Goal: Task Accomplishment & Management: Manage account settings

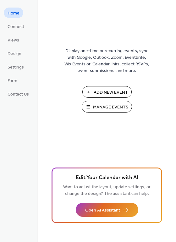
click at [112, 106] on span "Manage Events" at bounding box center [110, 107] width 35 height 7
click at [103, 107] on span "Manage Events" at bounding box center [110, 107] width 35 height 7
click at [102, 107] on span "Manage Events" at bounding box center [110, 107] width 35 height 7
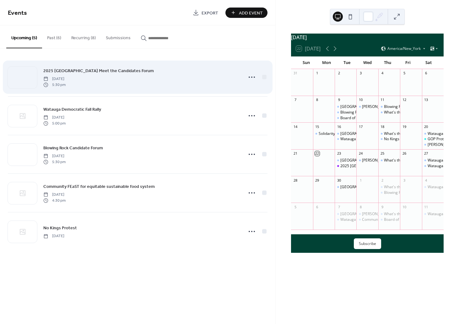
click at [88, 73] on span "2025 Watauga County Meet the Candidates Forum" at bounding box center [98, 71] width 111 height 7
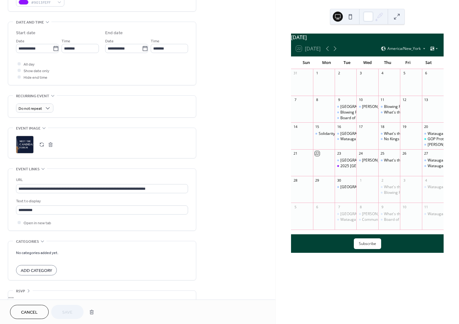
scroll to position [184, 0]
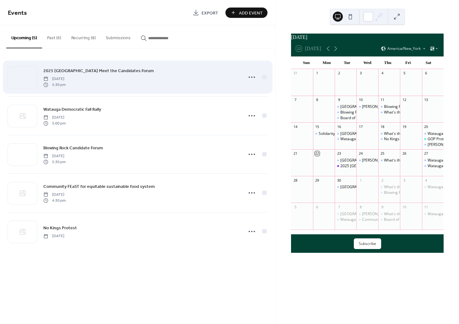
click at [66, 84] on span "5:30 pm" at bounding box center [54, 85] width 22 height 6
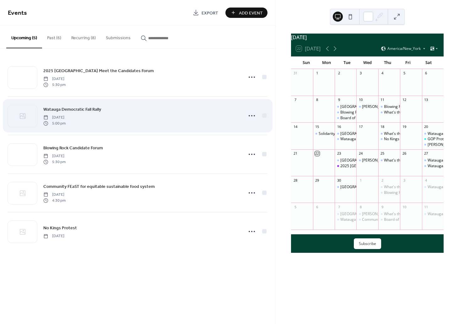
click at [66, 117] on span "[DATE]" at bounding box center [54, 118] width 22 height 6
click at [253, 116] on icon at bounding box center [252, 116] width 10 height 10
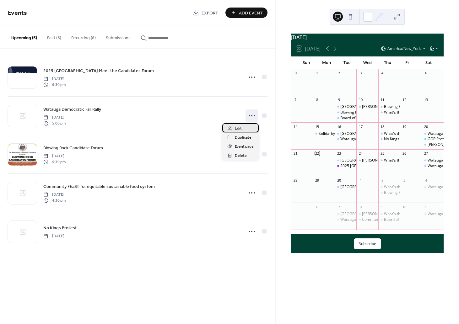
click at [241, 129] on div "Edit" at bounding box center [240, 127] width 36 height 9
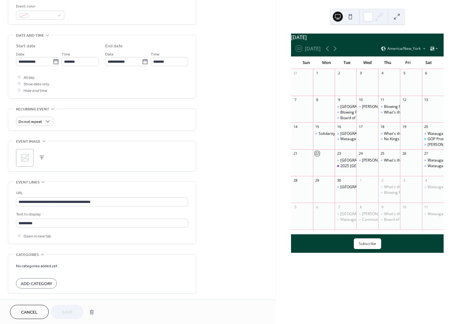
scroll to position [170, 0]
